Goal: Information Seeking & Learning: Understand process/instructions

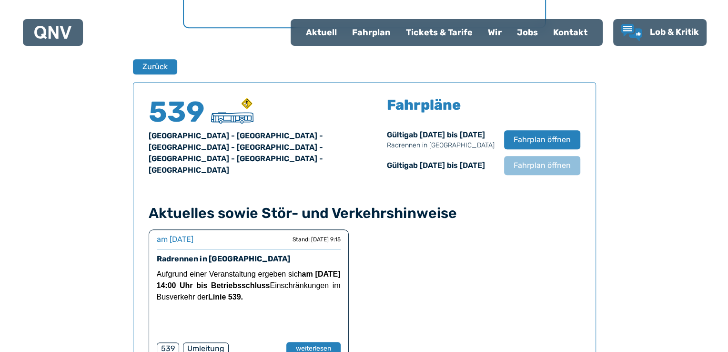
scroll to position [628, 0]
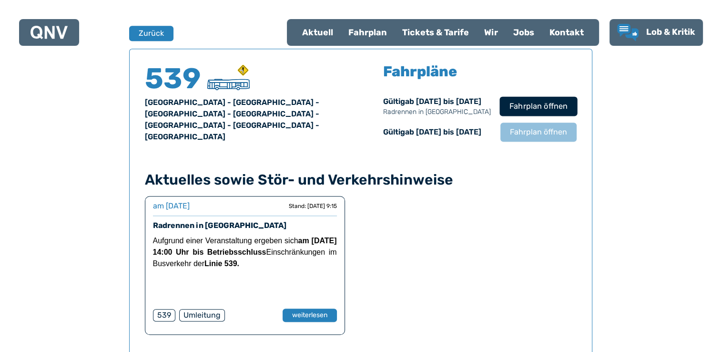
click at [549, 103] on span "Fahrplan öffnen" at bounding box center [538, 106] width 58 height 11
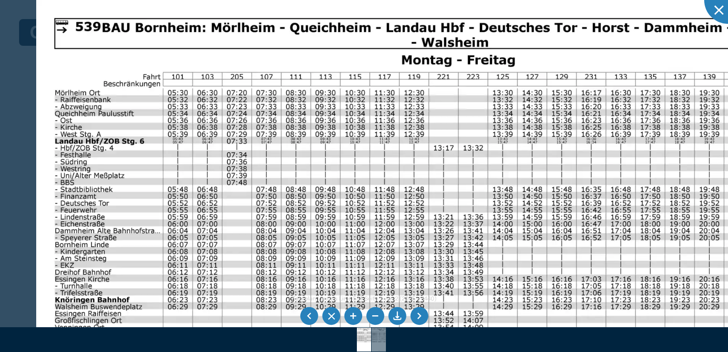
click at [233, 219] on img at bounding box center [426, 276] width 781 height 553
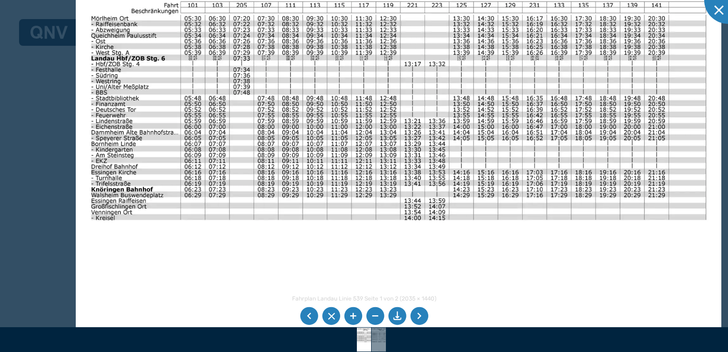
click at [321, 146] on img at bounding box center [399, 170] width 646 height 457
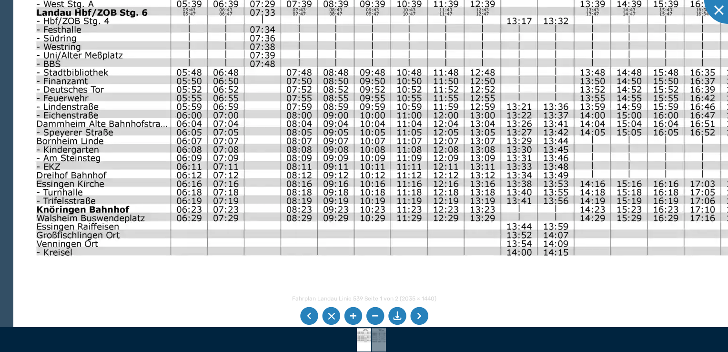
click at [427, 205] on img at bounding box center [498, 180] width 970 height 687
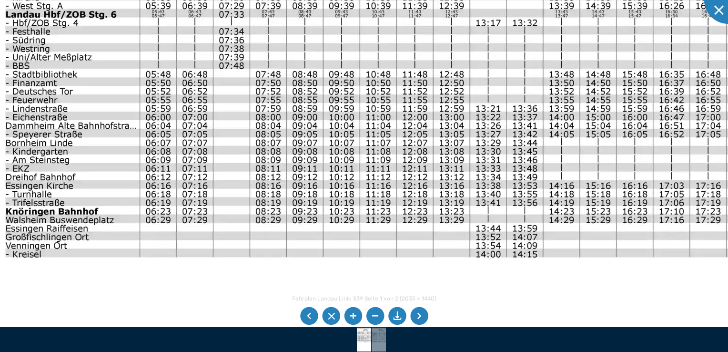
click at [537, 178] on img at bounding box center [467, 182] width 970 height 687
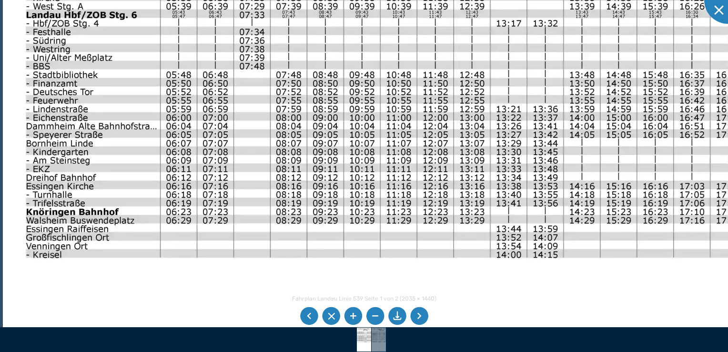
click at [613, 174] on img at bounding box center [488, 183] width 970 height 687
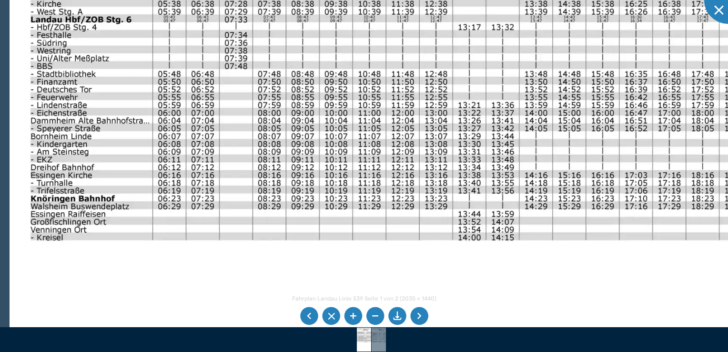
click at [534, 159] on img at bounding box center [451, 172] width 882 height 624
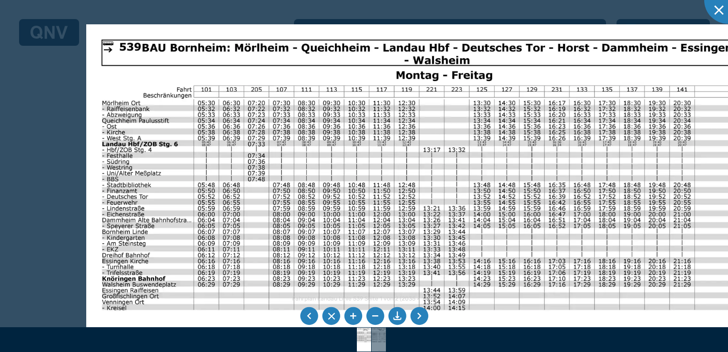
click at [479, 246] on img at bounding box center [417, 258] width 663 height 469
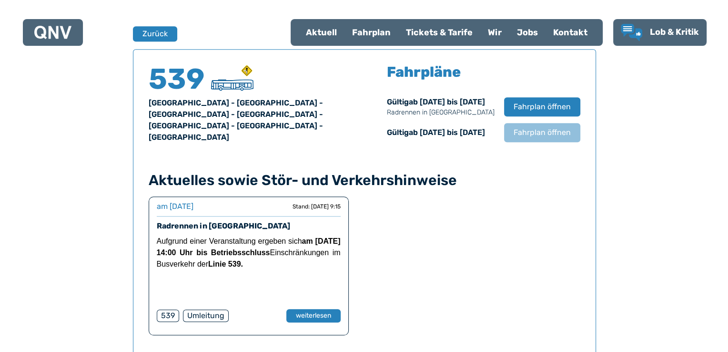
scroll to position [628, 0]
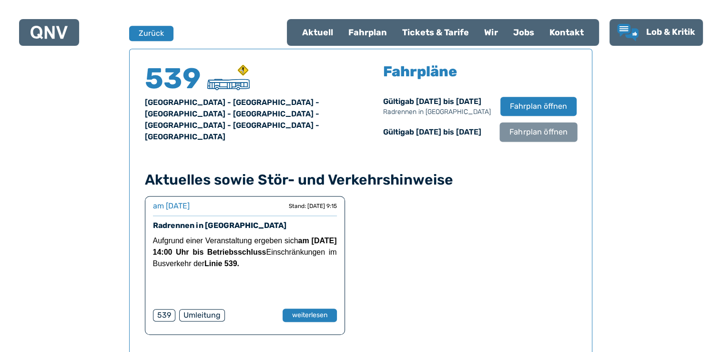
click at [521, 131] on span "Fahrplan öffnen" at bounding box center [538, 131] width 58 height 11
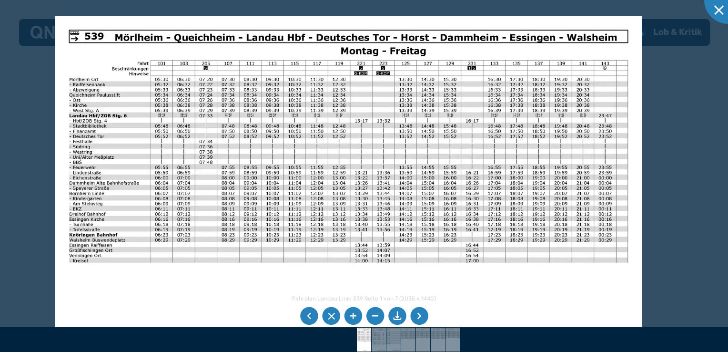
click at [224, 151] on img at bounding box center [348, 223] width 587 height 415
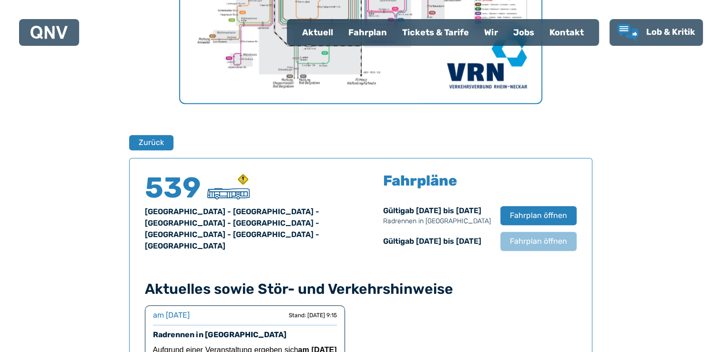
scroll to position [580, 0]
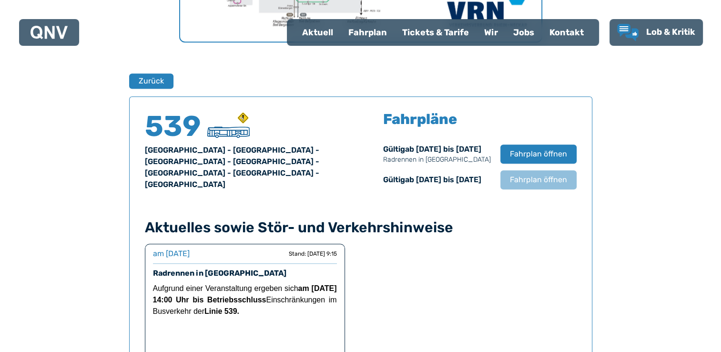
click at [359, 32] on div "Fahrplan" at bounding box center [368, 32] width 54 height 25
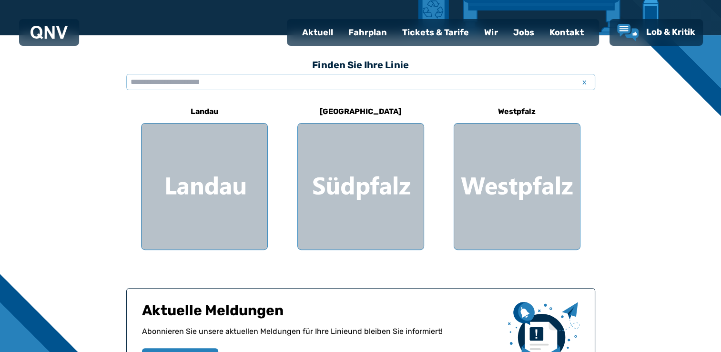
scroll to position [238, 0]
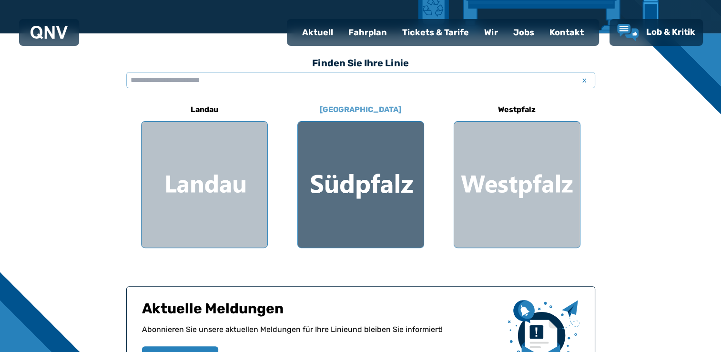
click at [365, 171] on div at bounding box center [361, 185] width 126 height 126
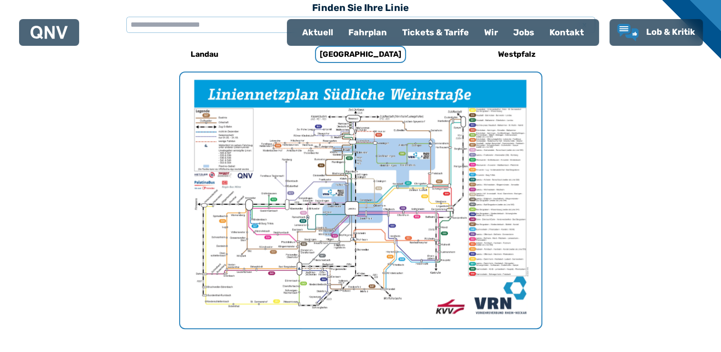
scroll to position [151, 0]
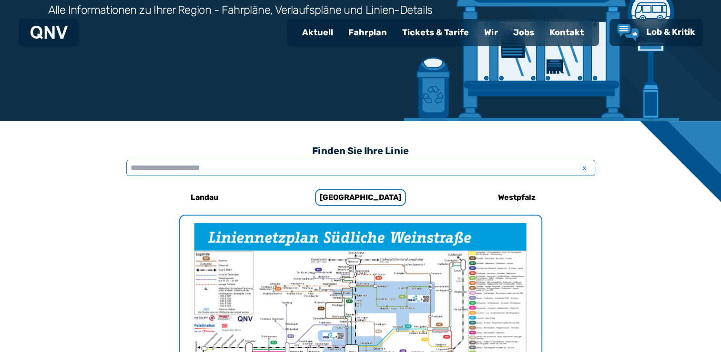
click at [201, 165] on input "text" at bounding box center [360, 168] width 469 height 16
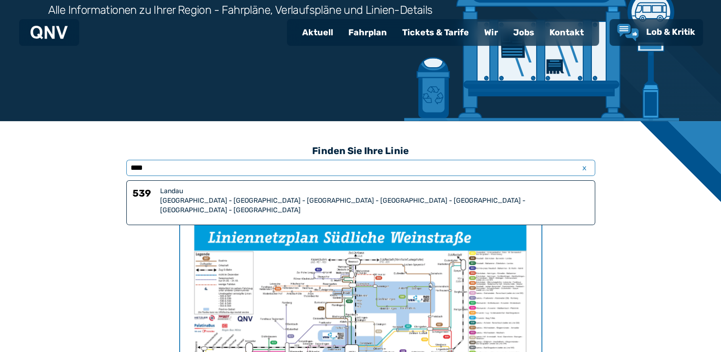
type input "*****"
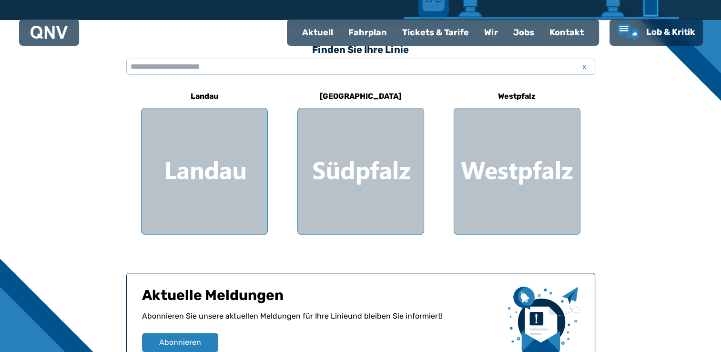
scroll to position [143, 0]
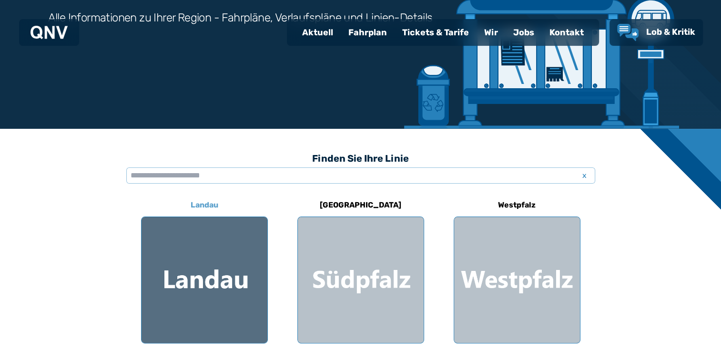
click at [224, 301] on div at bounding box center [205, 280] width 126 height 126
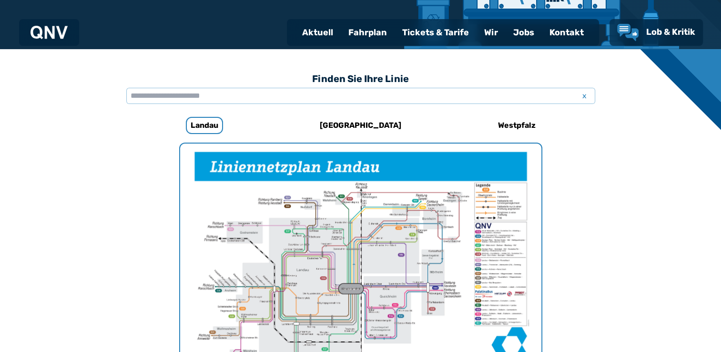
scroll to position [246, 0]
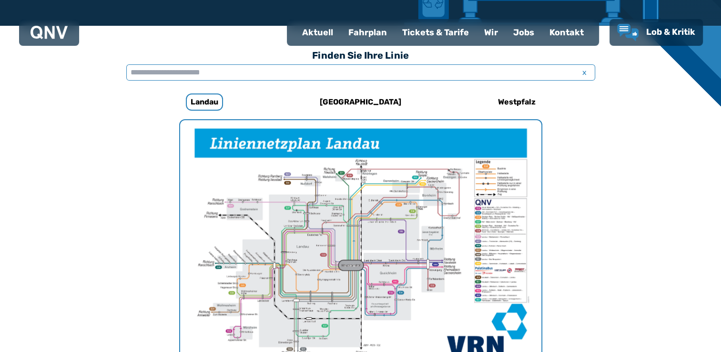
click at [205, 72] on input "text" at bounding box center [360, 72] width 469 height 16
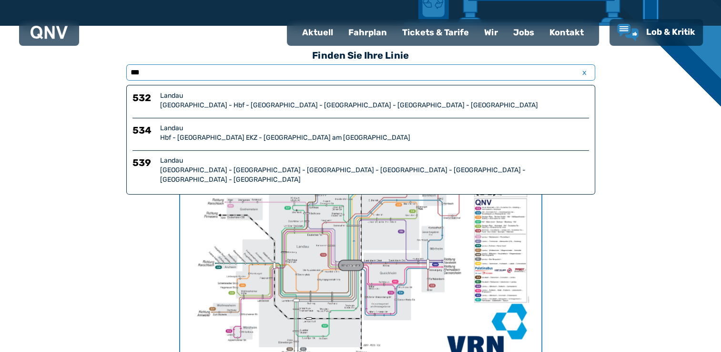
type input "***"
click at [236, 168] on div "[GEOGRAPHIC_DATA] - [GEOGRAPHIC_DATA] - [GEOGRAPHIC_DATA] - [GEOGRAPHIC_DATA] -…" at bounding box center [374, 174] width 429 height 19
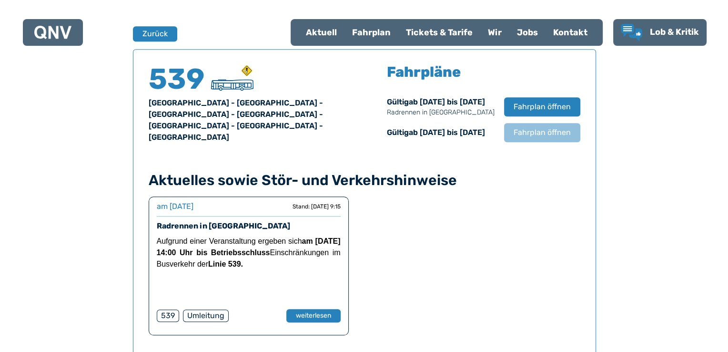
scroll to position [628, 0]
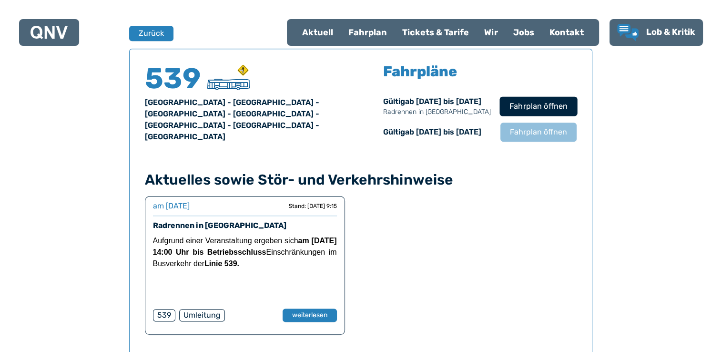
click at [531, 108] on span "Fahrplan öffnen" at bounding box center [538, 106] width 58 height 11
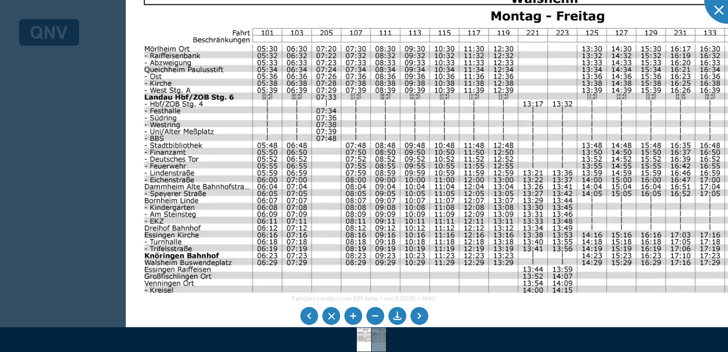
click at [350, 216] on img at bounding box center [516, 232] width 781 height 553
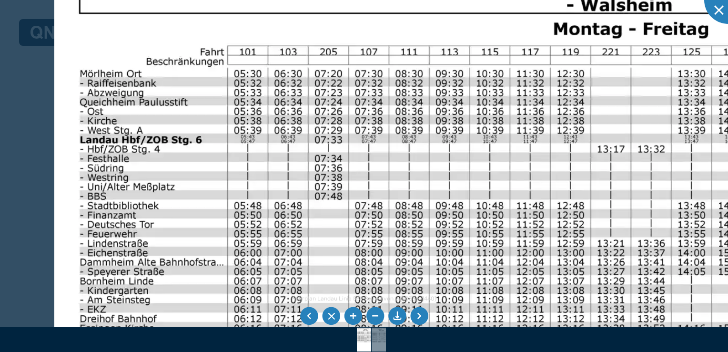
click at [453, 270] on img at bounding box center [587, 324] width 1067 height 755
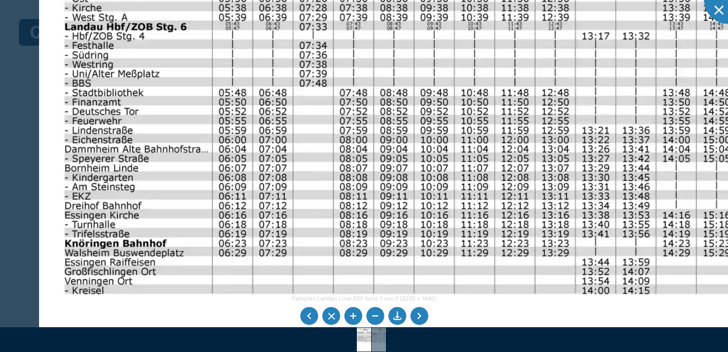
click at [493, 127] on img at bounding box center [572, 211] width 1067 height 755
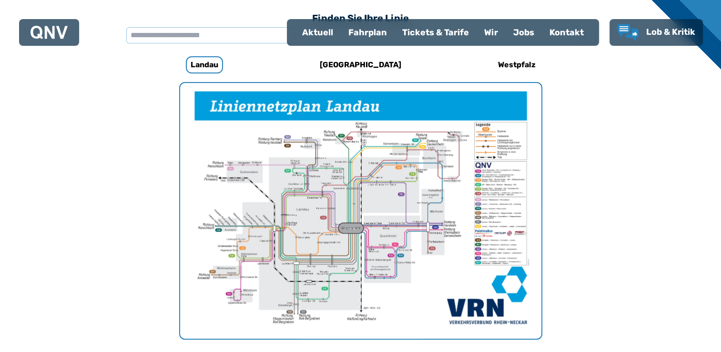
scroll to position [294, 0]
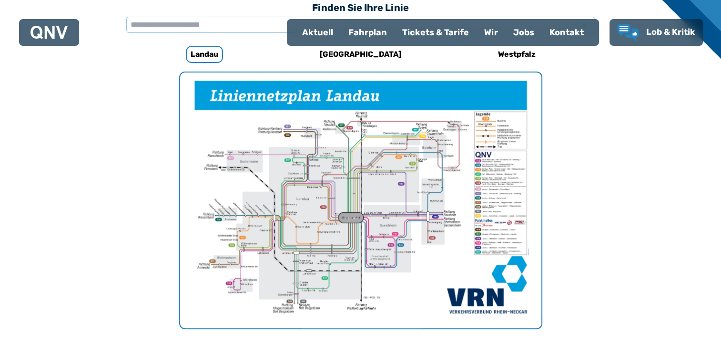
scroll to position [143, 0]
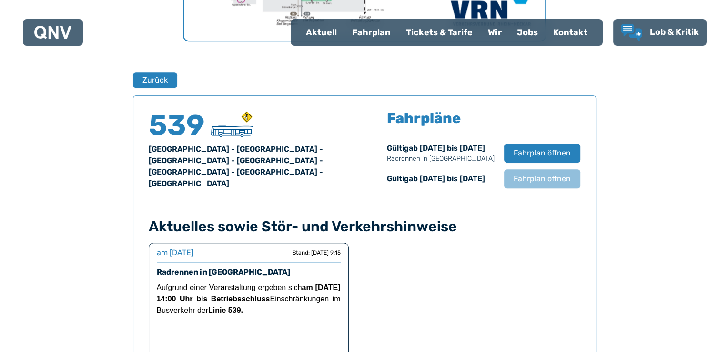
scroll to position [580, 0]
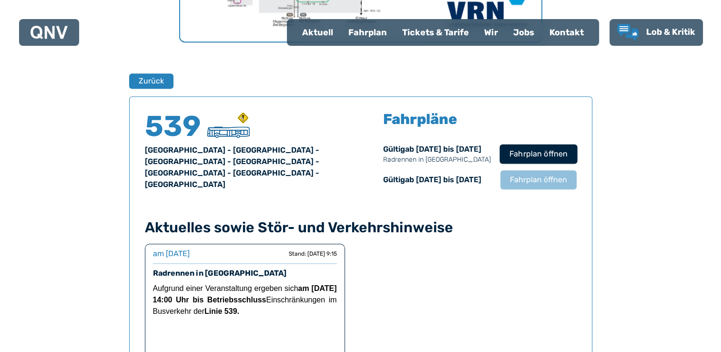
click at [529, 150] on span "Fahrplan öffnen" at bounding box center [538, 153] width 58 height 11
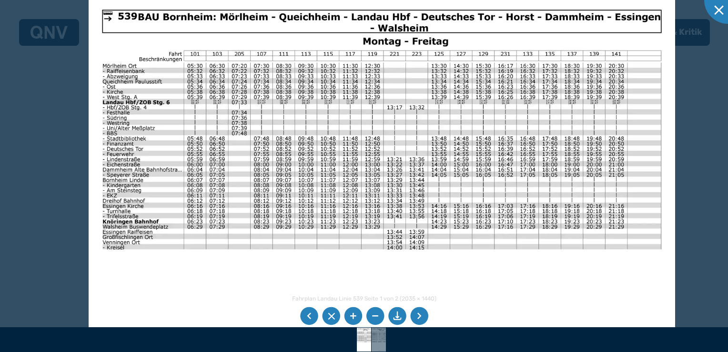
click at [329, 157] on img at bounding box center [382, 203] width 587 height 415
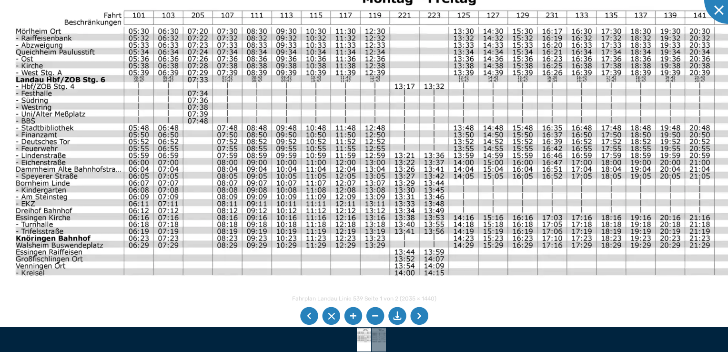
click at [509, 115] on img at bounding box center [387, 214] width 781 height 553
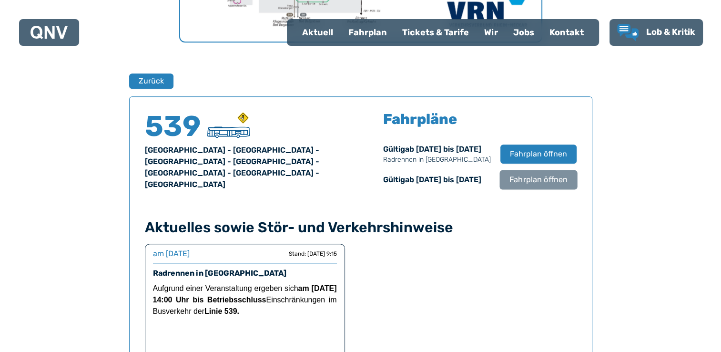
click at [535, 184] on span "Fahrplan öffnen" at bounding box center [538, 179] width 58 height 11
